Goal: Task Accomplishment & Management: Manage account settings

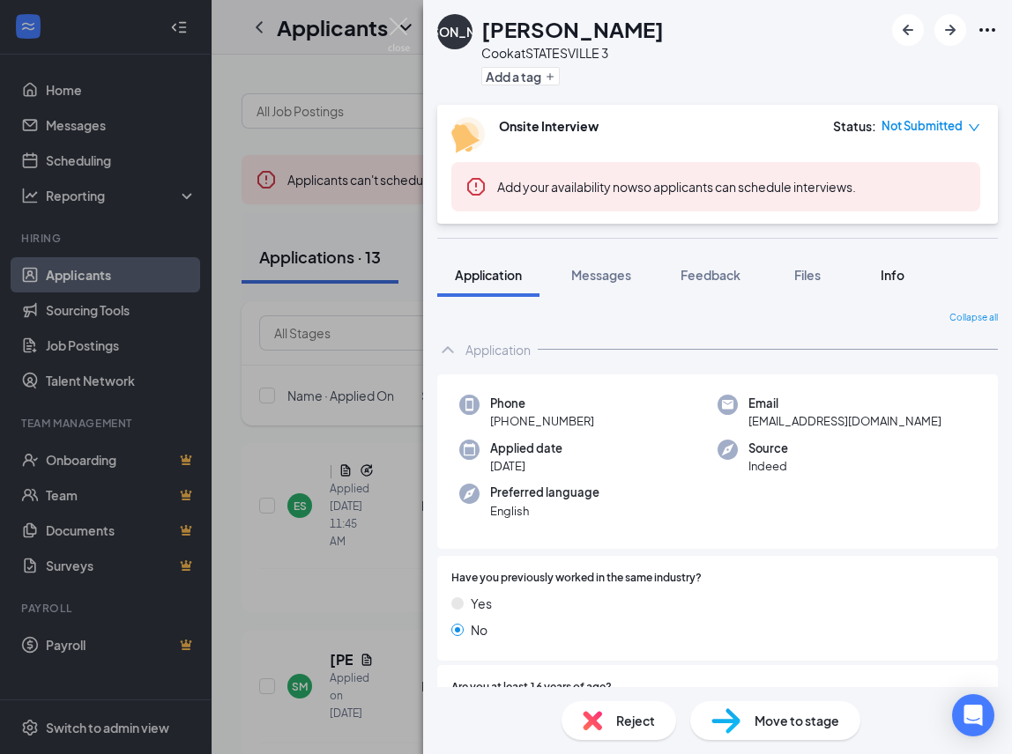
click at [903, 266] on div "Info" at bounding box center [891, 275] width 35 height 18
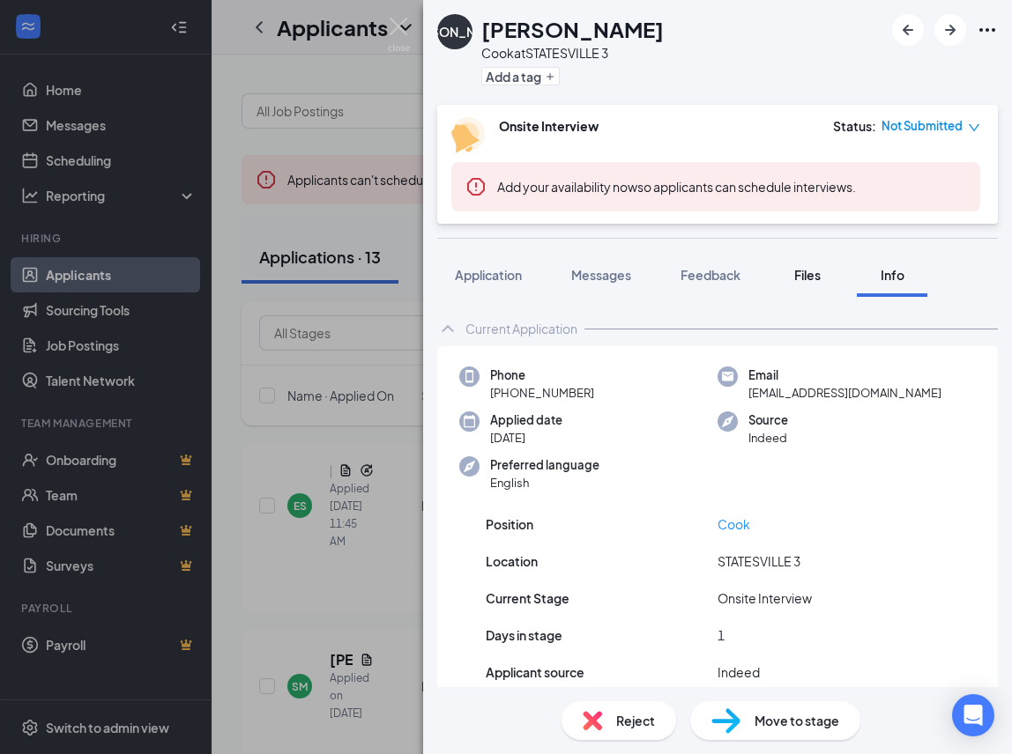
click at [813, 277] on span "Files" at bounding box center [807, 275] width 26 height 16
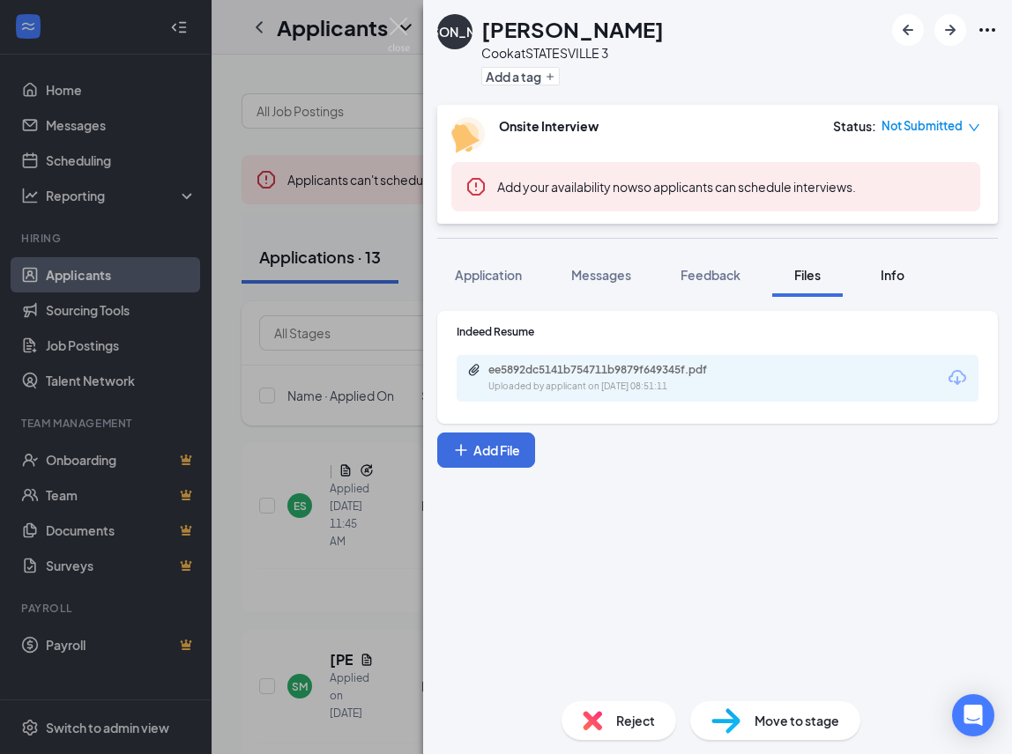
click at [893, 278] on span "Info" at bounding box center [893, 275] width 24 height 16
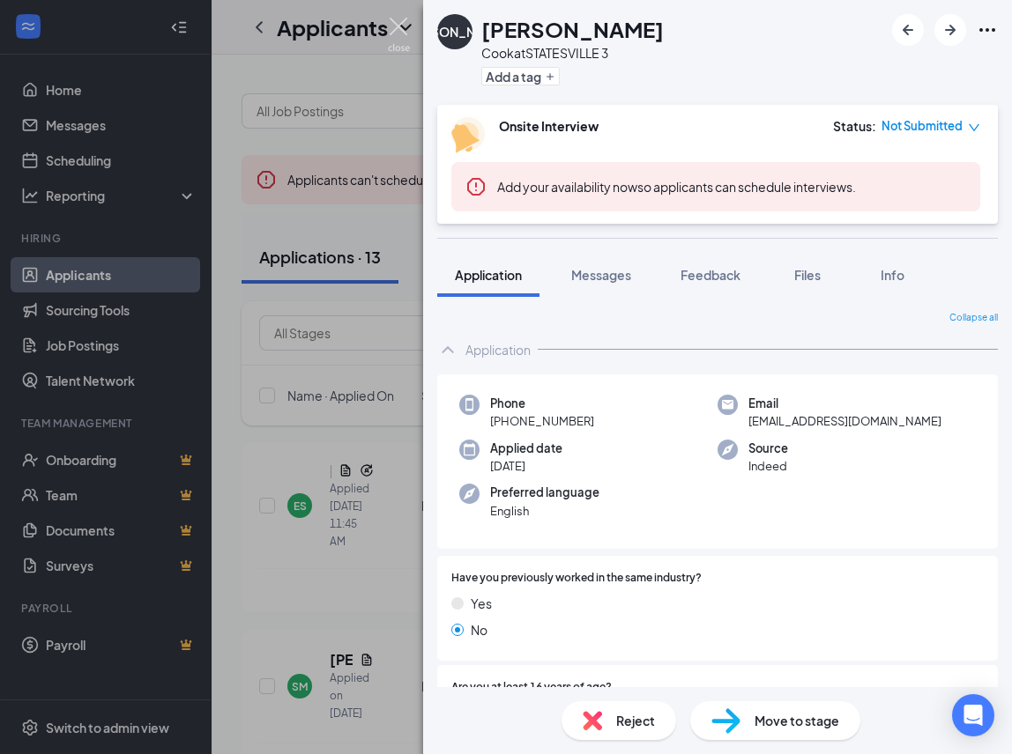
click at [398, 20] on img at bounding box center [399, 35] width 22 height 34
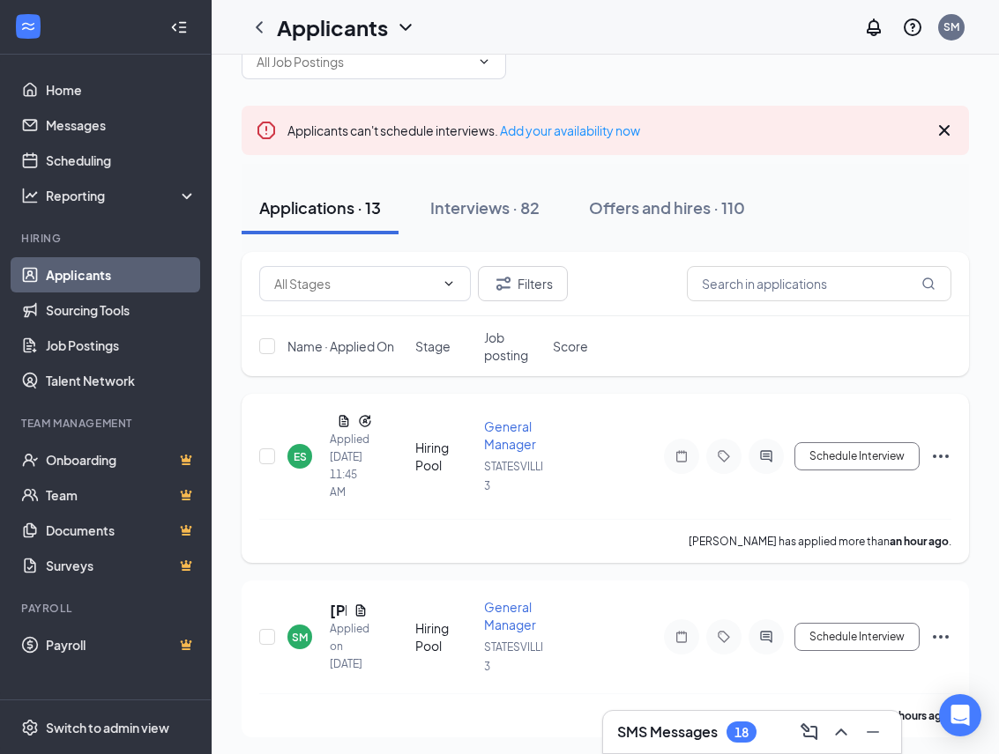
scroll to position [34, 0]
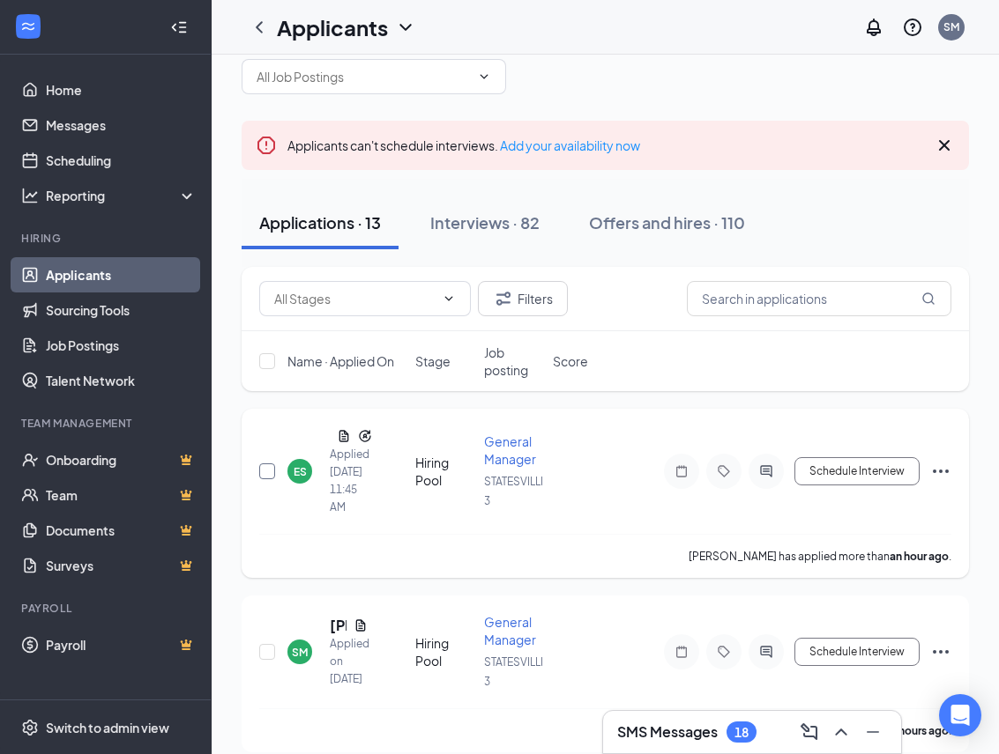
click at [271, 472] on input "checkbox" at bounding box center [267, 472] width 16 height 16
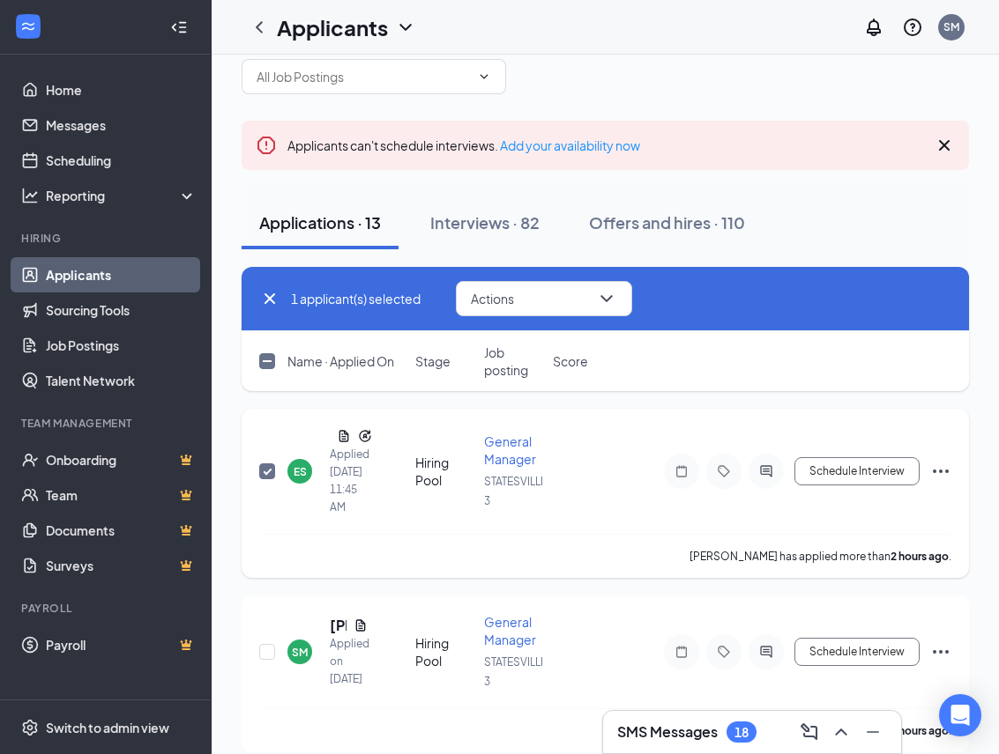
click at [269, 472] on input "checkbox" at bounding box center [267, 472] width 16 height 16
checkbox input "false"
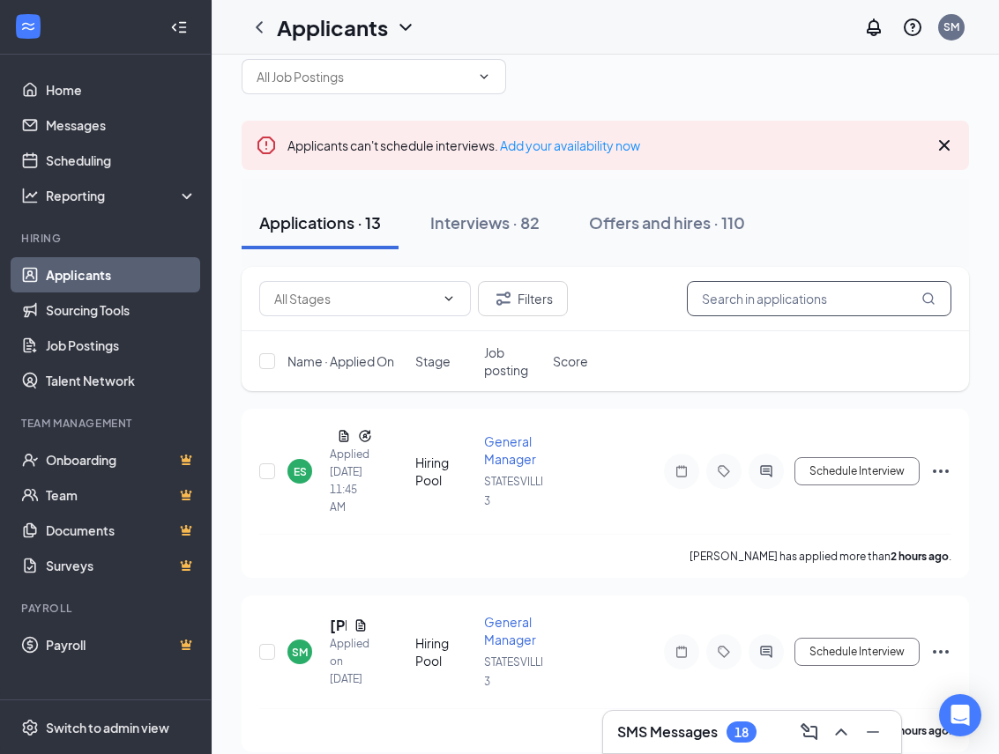
click at [715, 297] on input "text" at bounding box center [819, 298] width 264 height 35
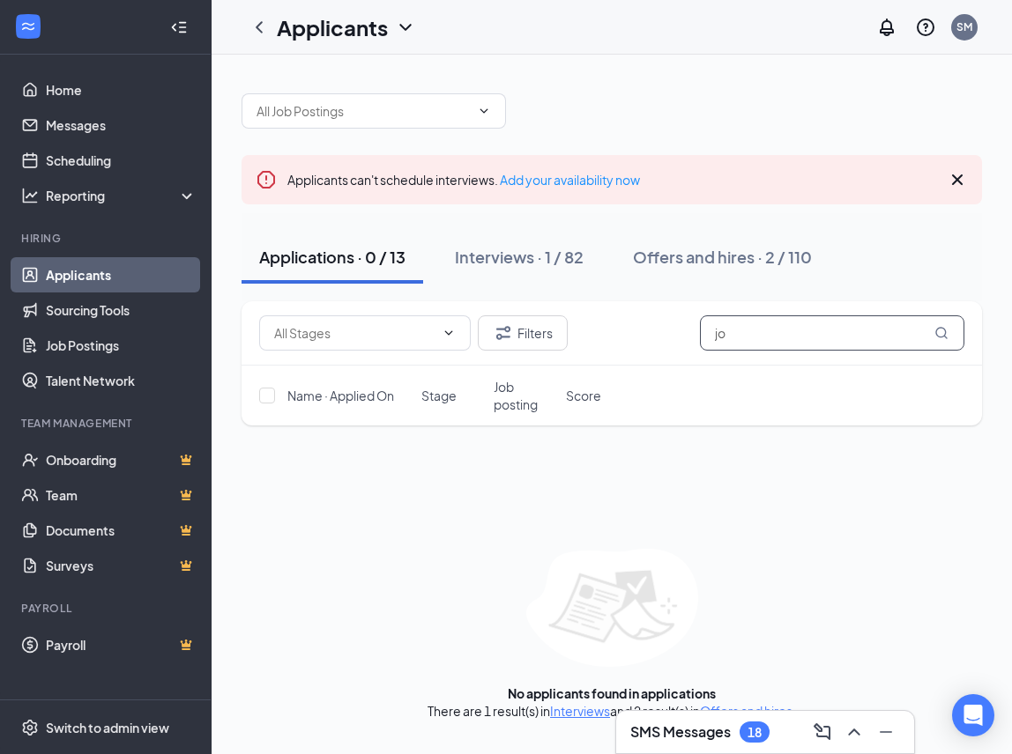
type input "j"
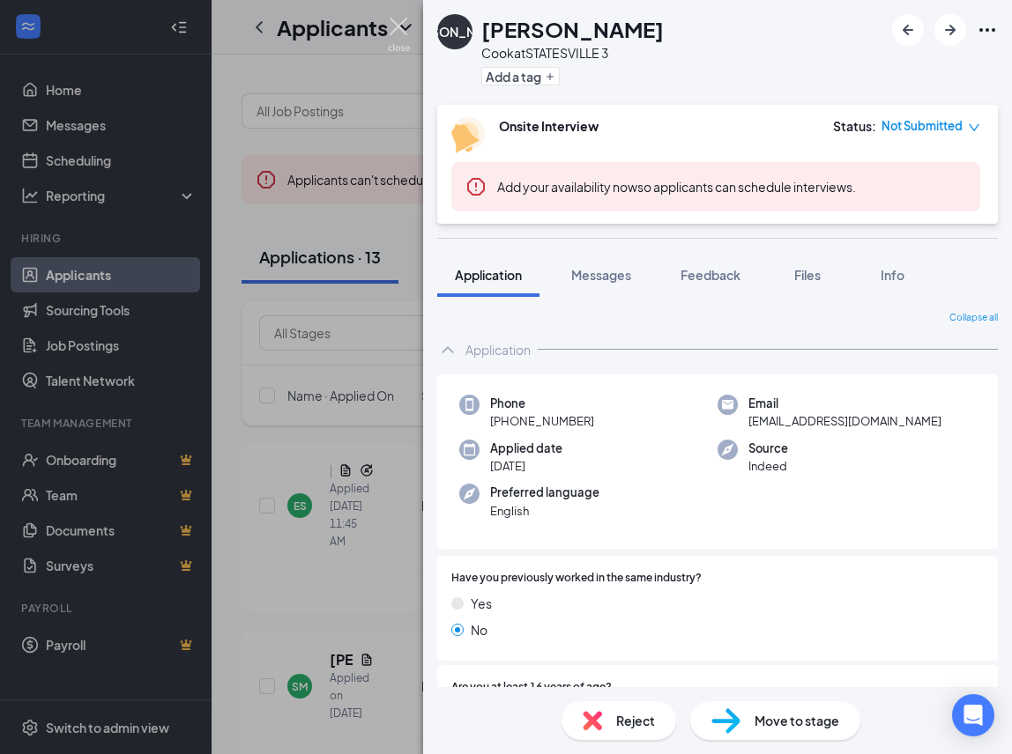
click at [399, 24] on img at bounding box center [399, 35] width 22 height 34
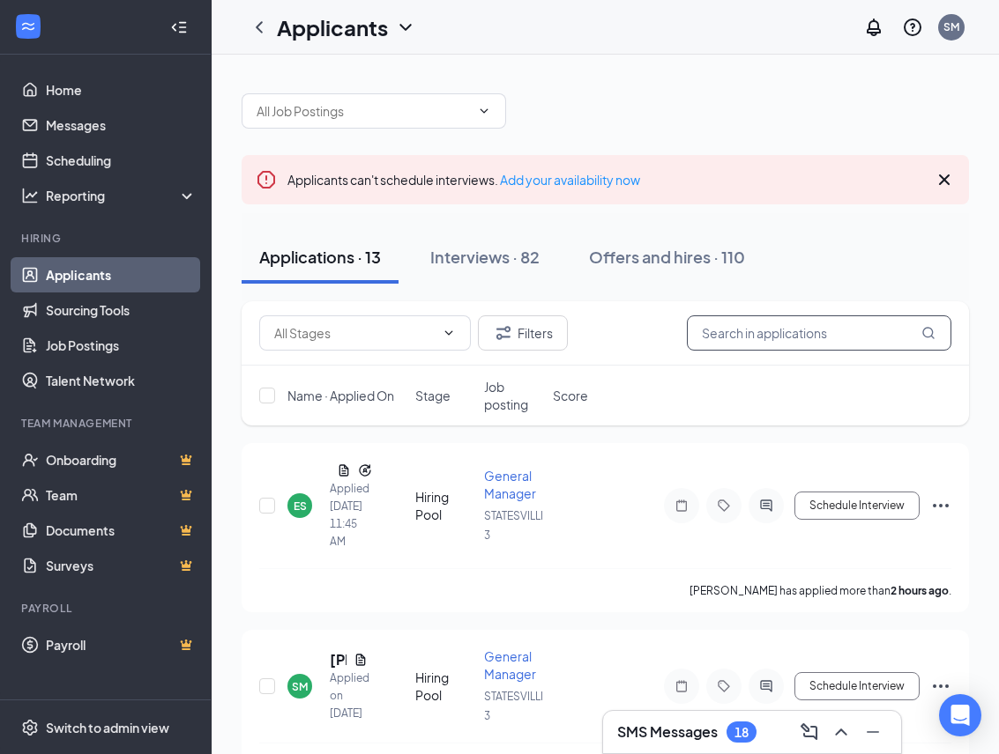
click at [737, 337] on input "text" at bounding box center [819, 333] width 264 height 35
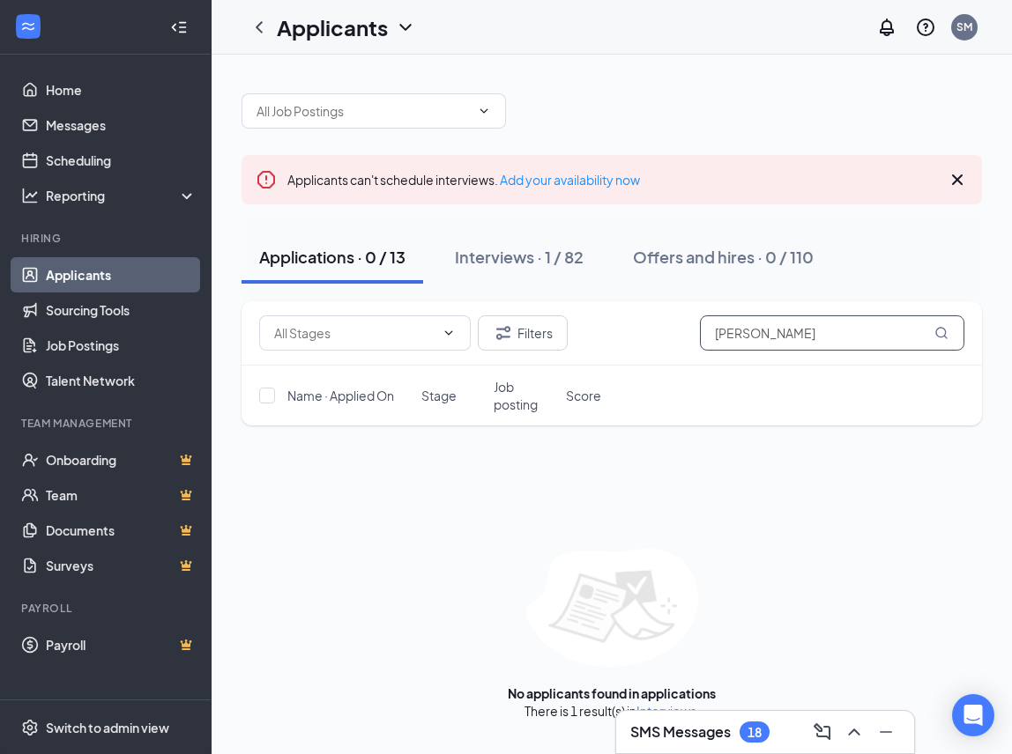
type input "[PERSON_NAME]"
click at [886, 731] on icon "Minimize" at bounding box center [885, 732] width 21 height 21
click at [671, 709] on link "Interviews" at bounding box center [666, 711] width 60 height 16
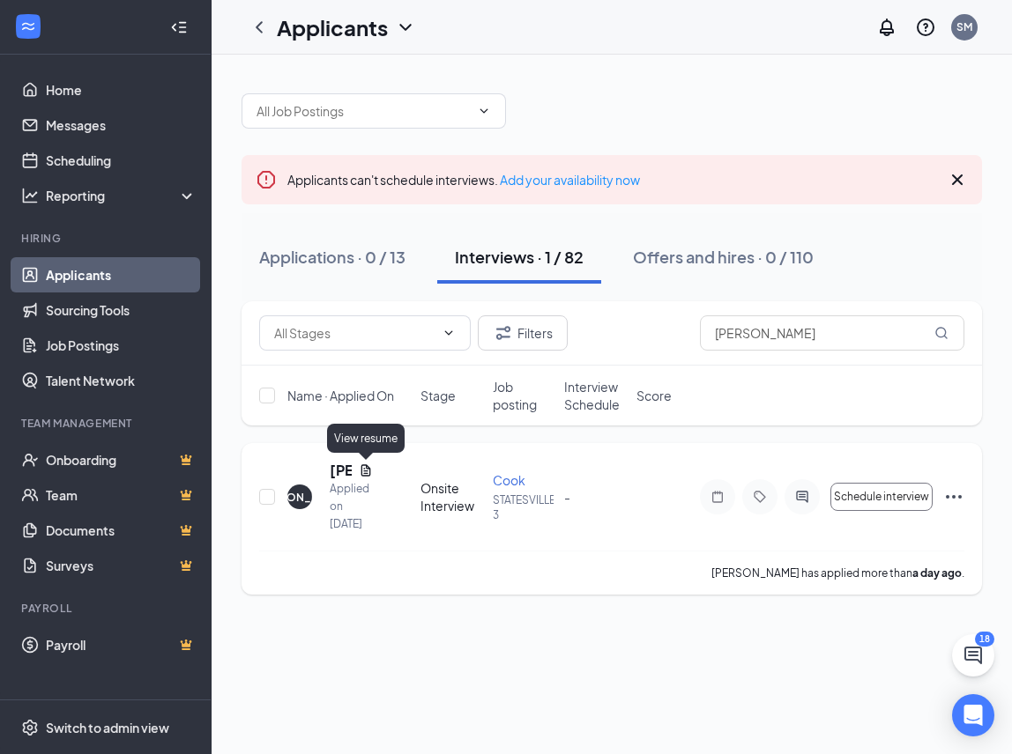
click at [365, 469] on icon "Document" at bounding box center [366, 469] width 10 height 11
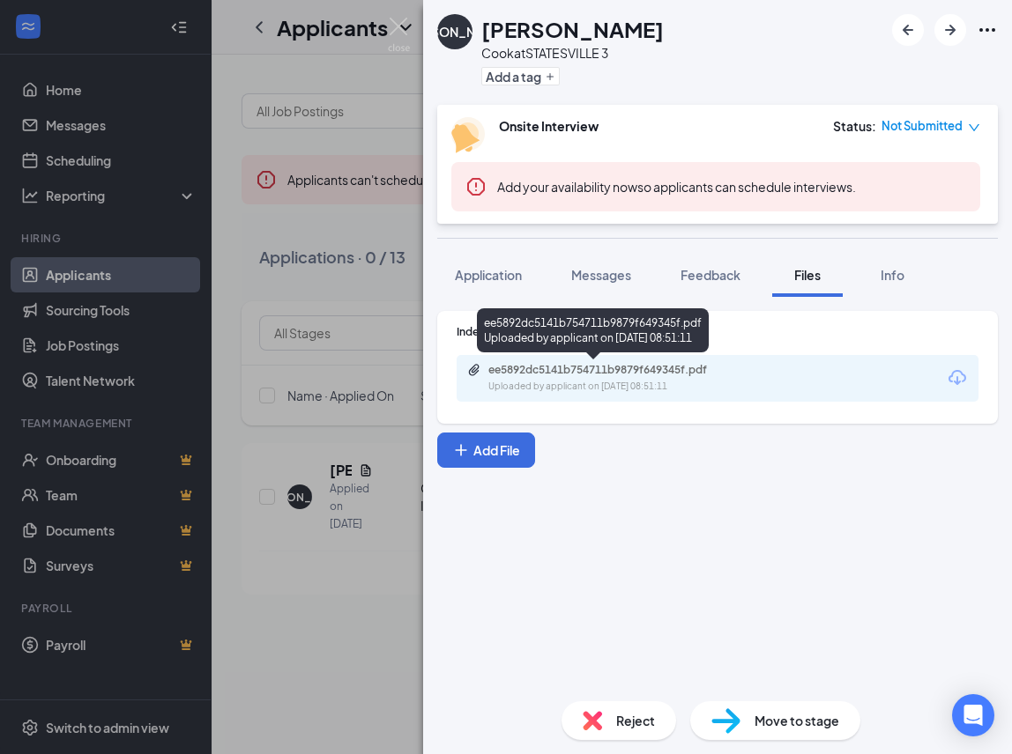
click at [622, 365] on div "ee5892dc5141b754711b9879f649345f.pdf" at bounding box center [611, 370] width 247 height 14
